Goal: Navigation & Orientation: Find specific page/section

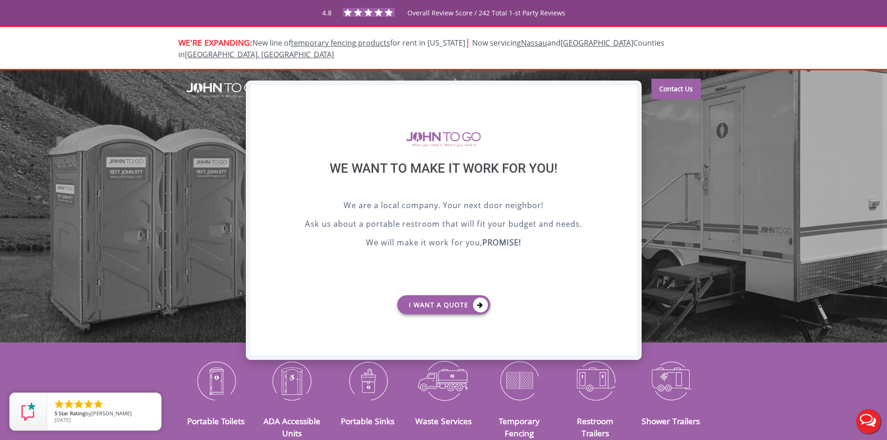
click at [625, 92] on div "X" at bounding box center [629, 93] width 14 height 16
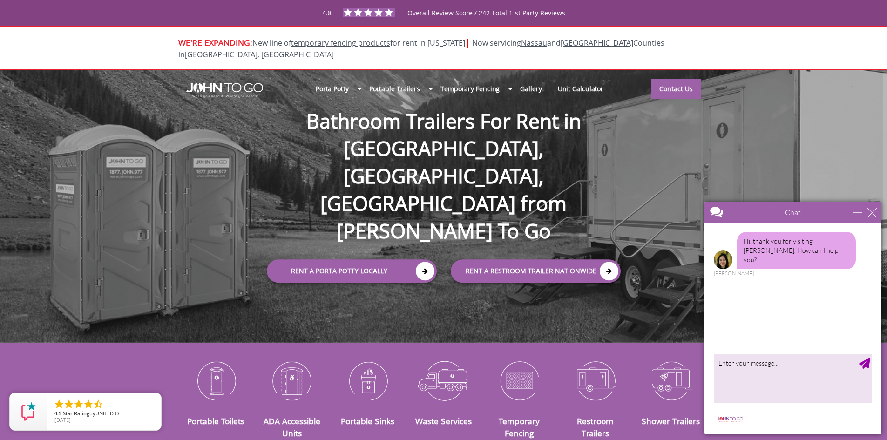
click at [880, 211] on div "Chat" at bounding box center [793, 212] width 177 height 21
click at [872, 212] on div "close" at bounding box center [872, 212] width 9 height 9
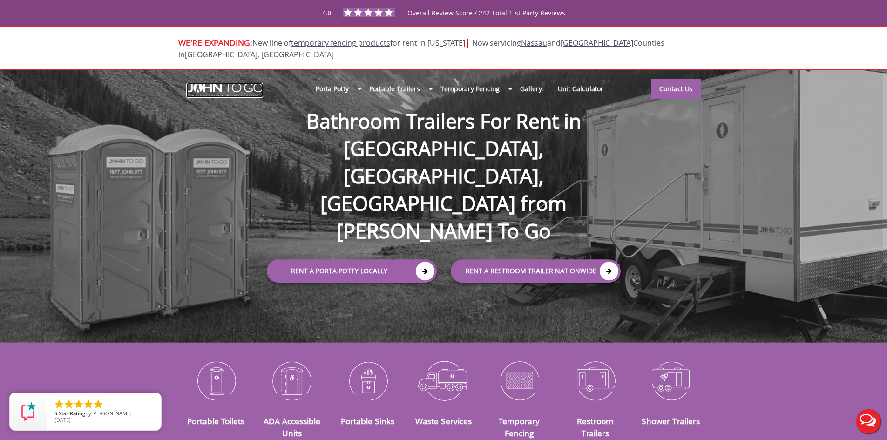
click at [228, 83] on img at bounding box center [224, 90] width 77 height 15
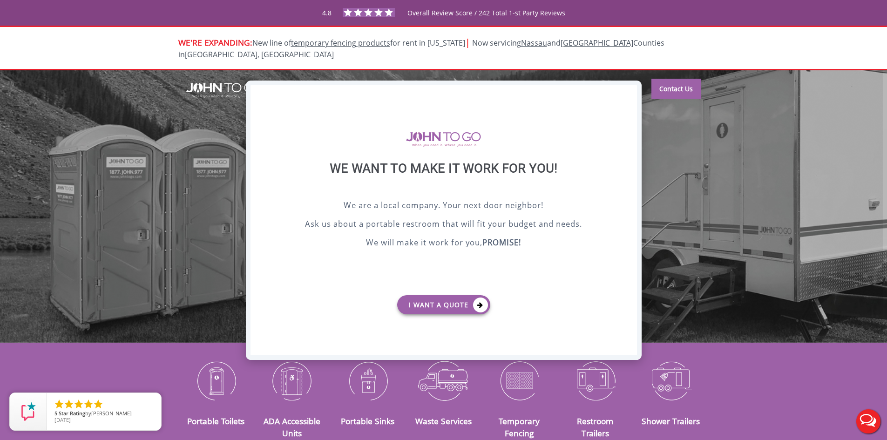
click at [628, 96] on div "X" at bounding box center [629, 93] width 14 height 16
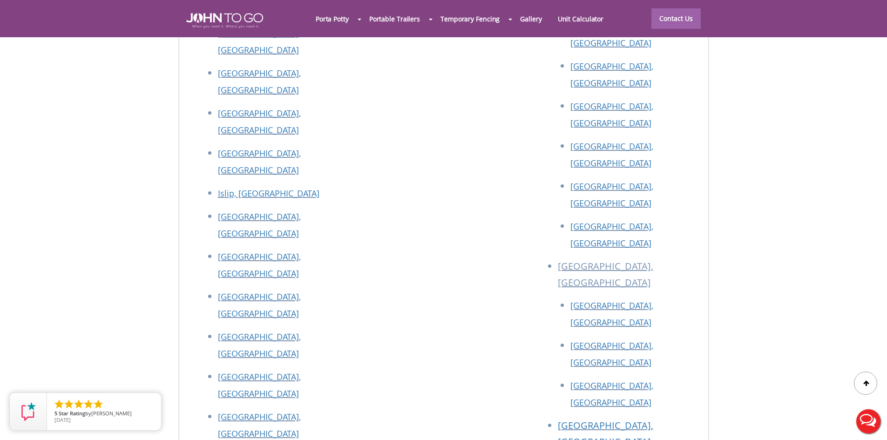
scroll to position [4183, 0]
